Goal: Check status: Check status

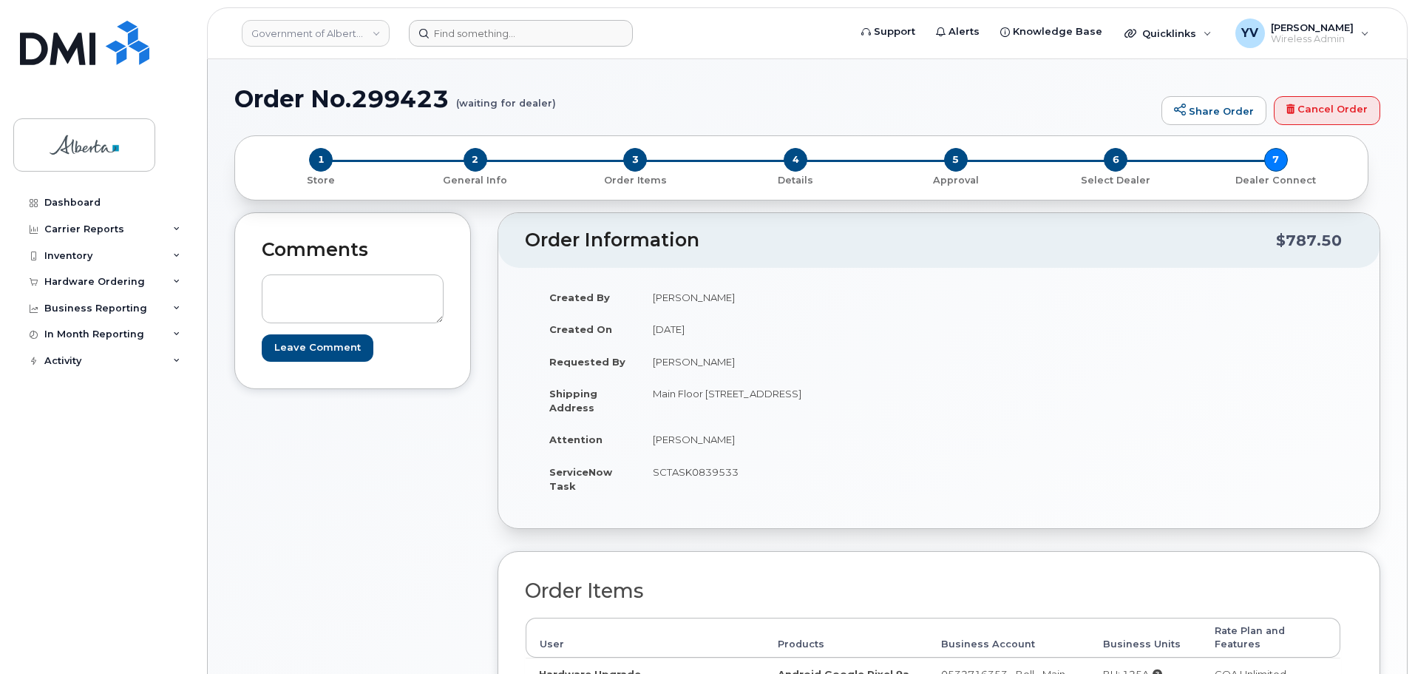
scroll to position [85, 0]
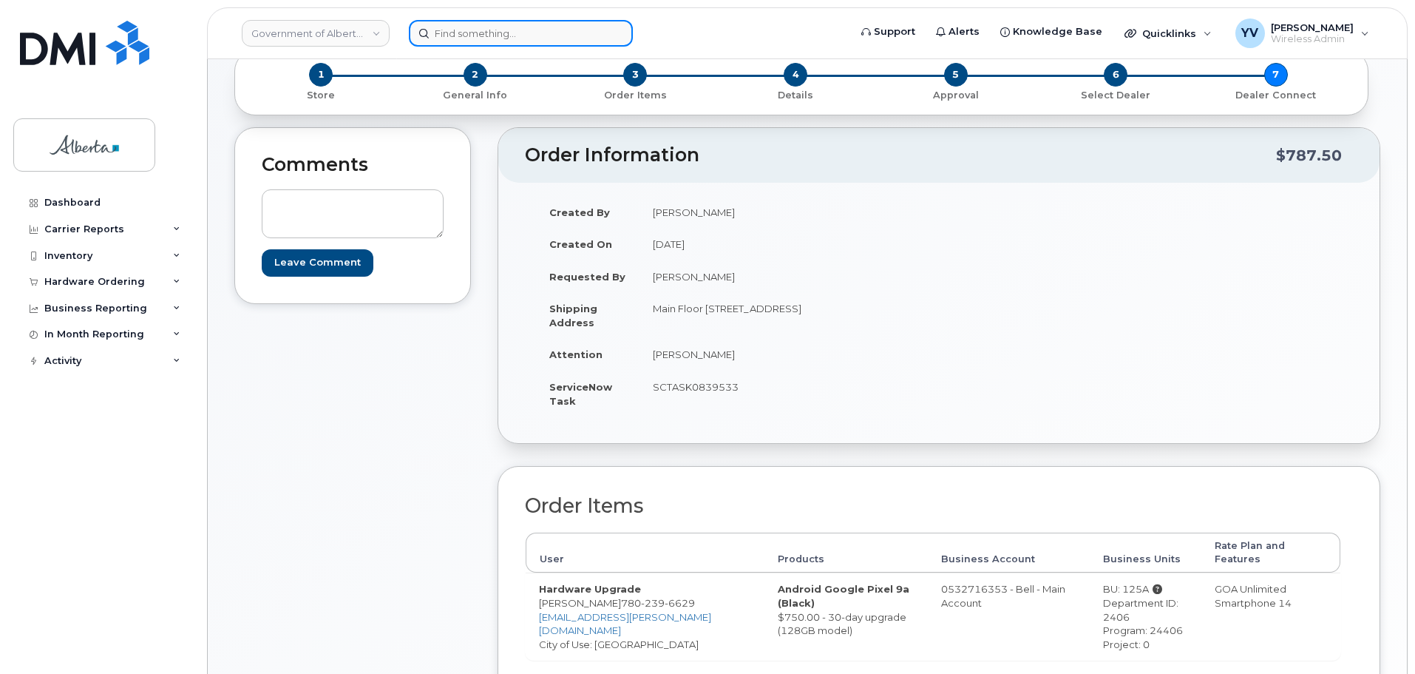
click at [453, 30] on input at bounding box center [521, 33] width 224 height 27
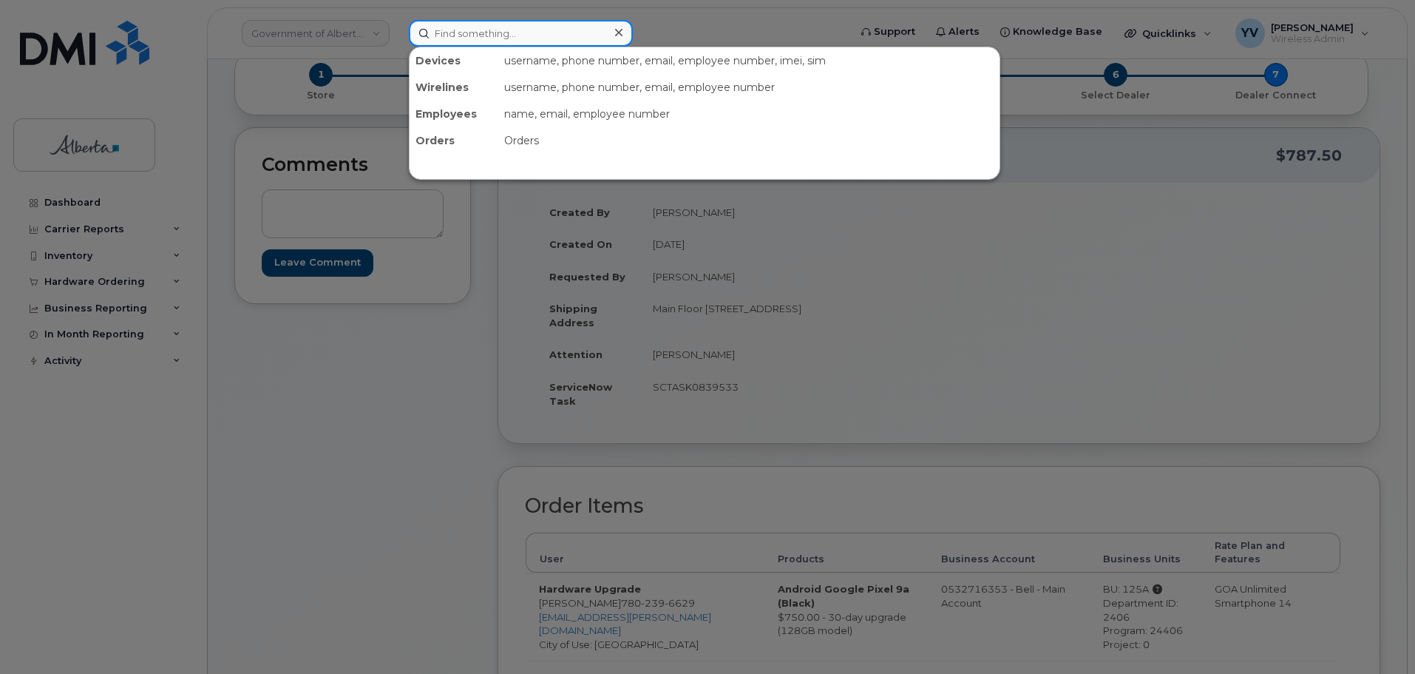
paste input "7802648074"
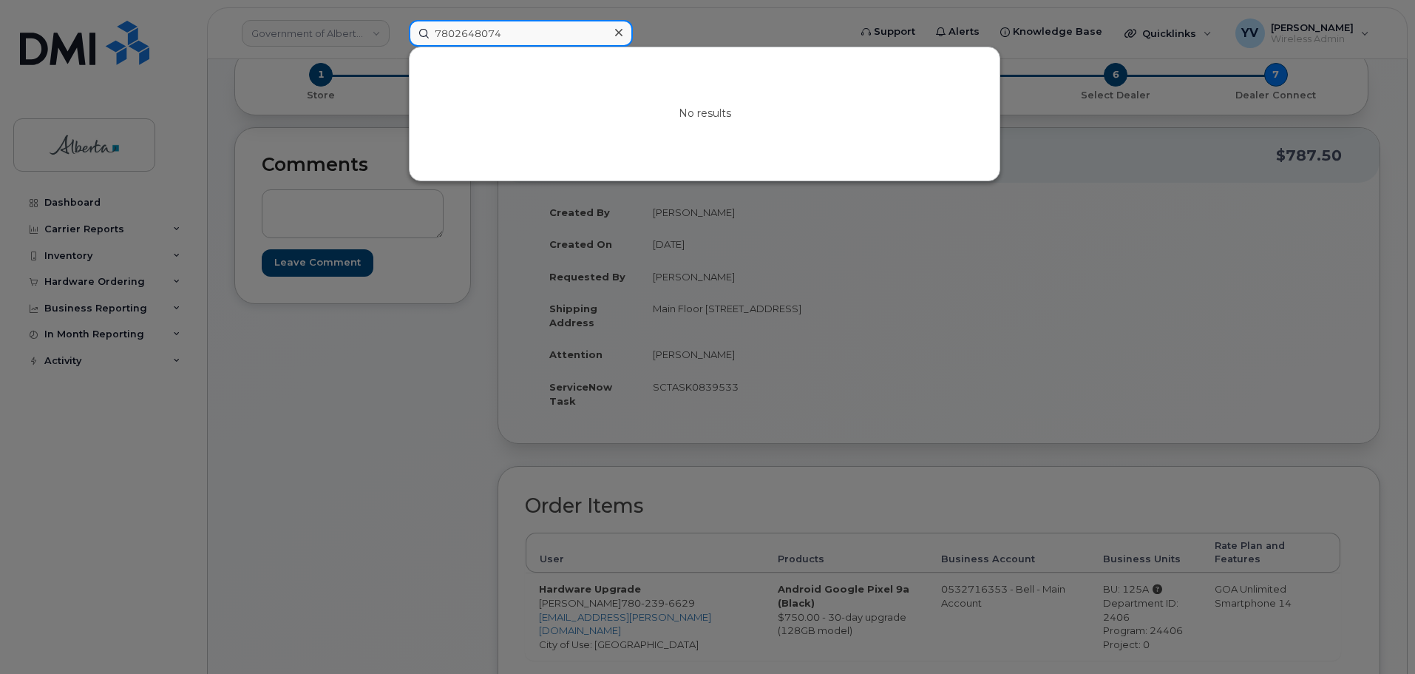
click at [453, 30] on input "7802648074" at bounding box center [521, 33] width 224 height 27
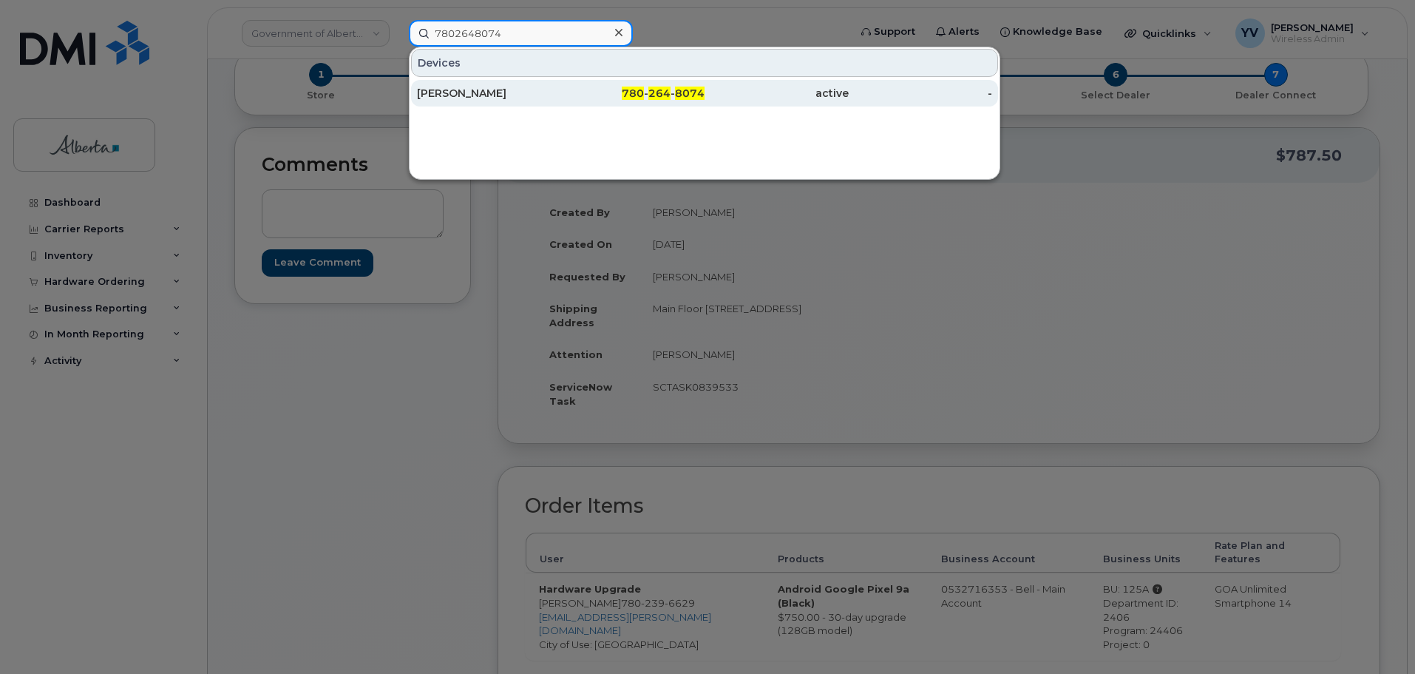
type input "7802648074"
click at [699, 90] on span "8074" at bounding box center [690, 93] width 30 height 13
